Goal: Task Accomplishment & Management: Manage account settings

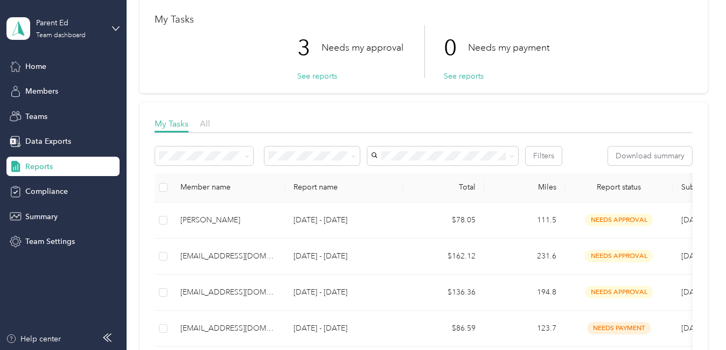
scroll to position [108, 0]
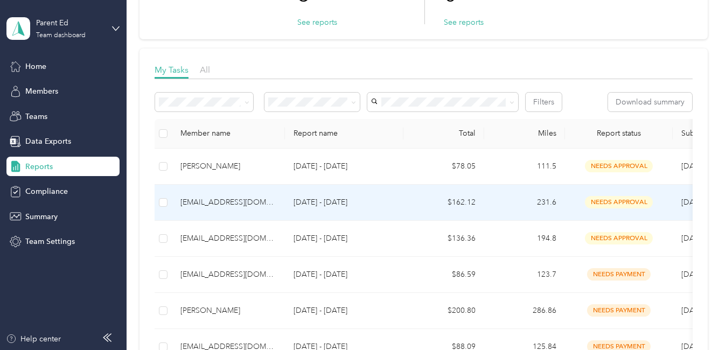
click at [232, 202] on div "[EMAIL_ADDRESS][DOMAIN_NAME]" at bounding box center [229, 203] width 96 height 12
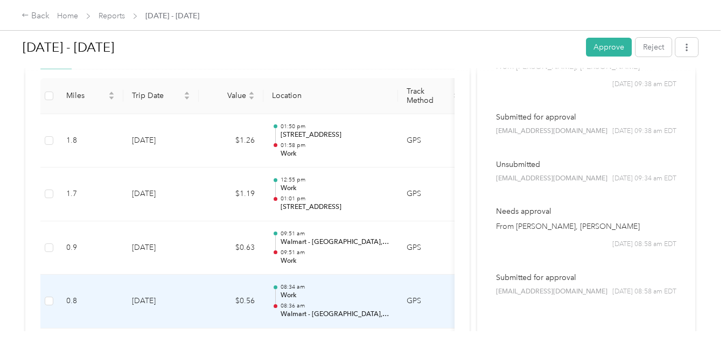
scroll to position [249, 0]
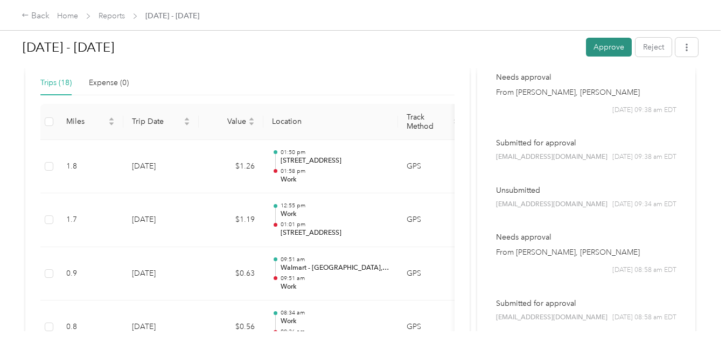
click at [587, 48] on button "Approve" at bounding box center [609, 47] width 46 height 19
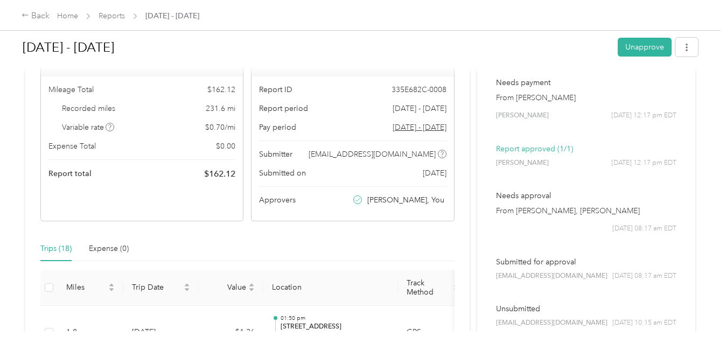
scroll to position [0, 0]
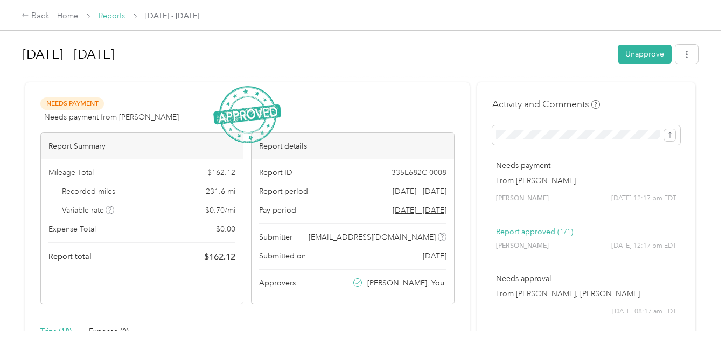
click at [106, 14] on link "Reports" at bounding box center [112, 15] width 26 height 9
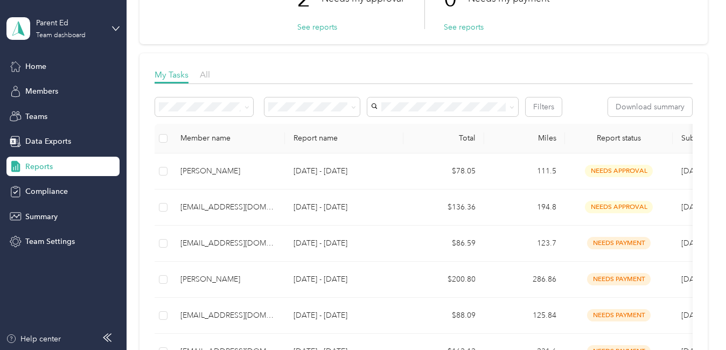
scroll to position [108, 0]
